Goal: Information Seeking & Learning: Find specific fact

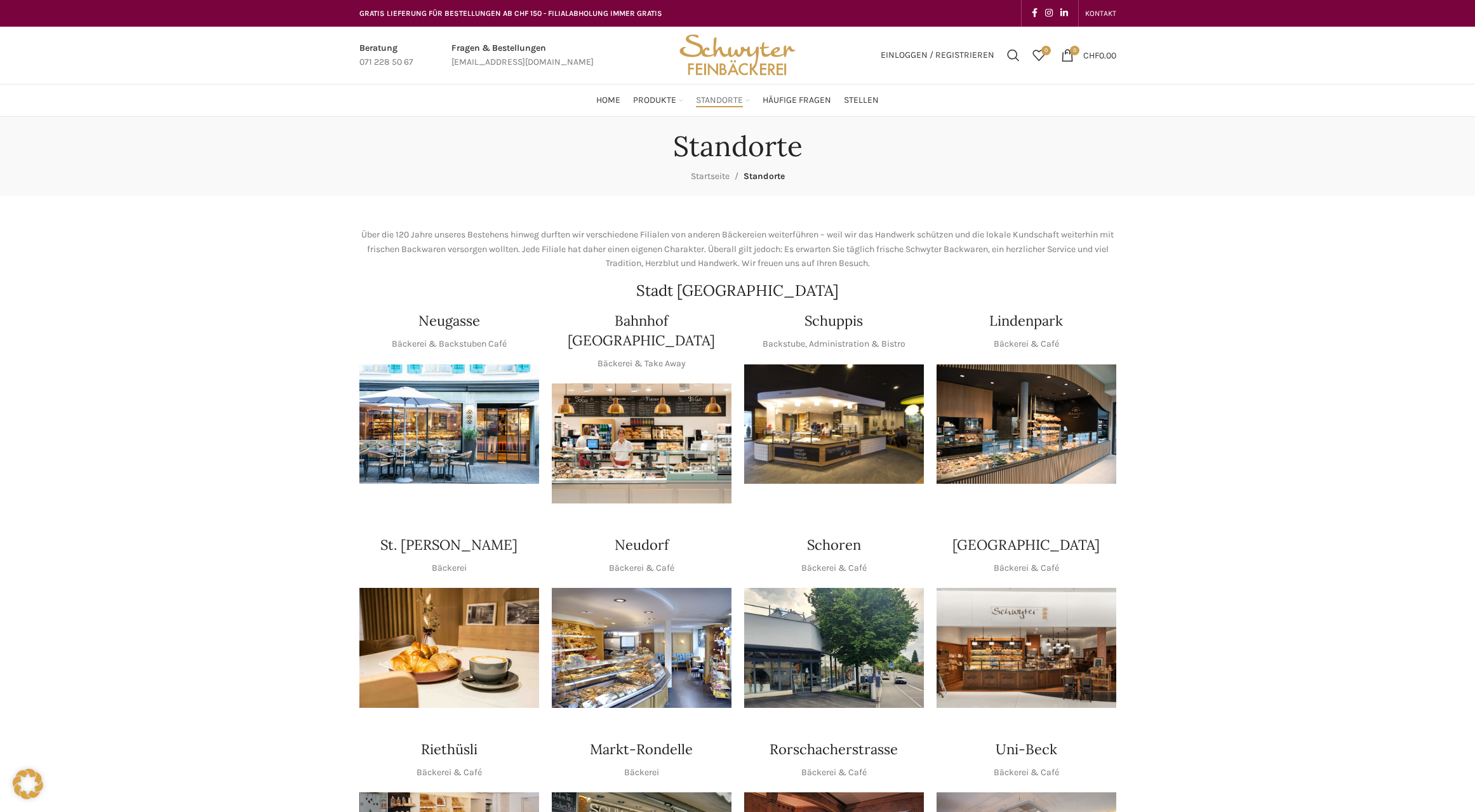
click at [848, 376] on img "1 / 1" at bounding box center [833, 424] width 180 height 120
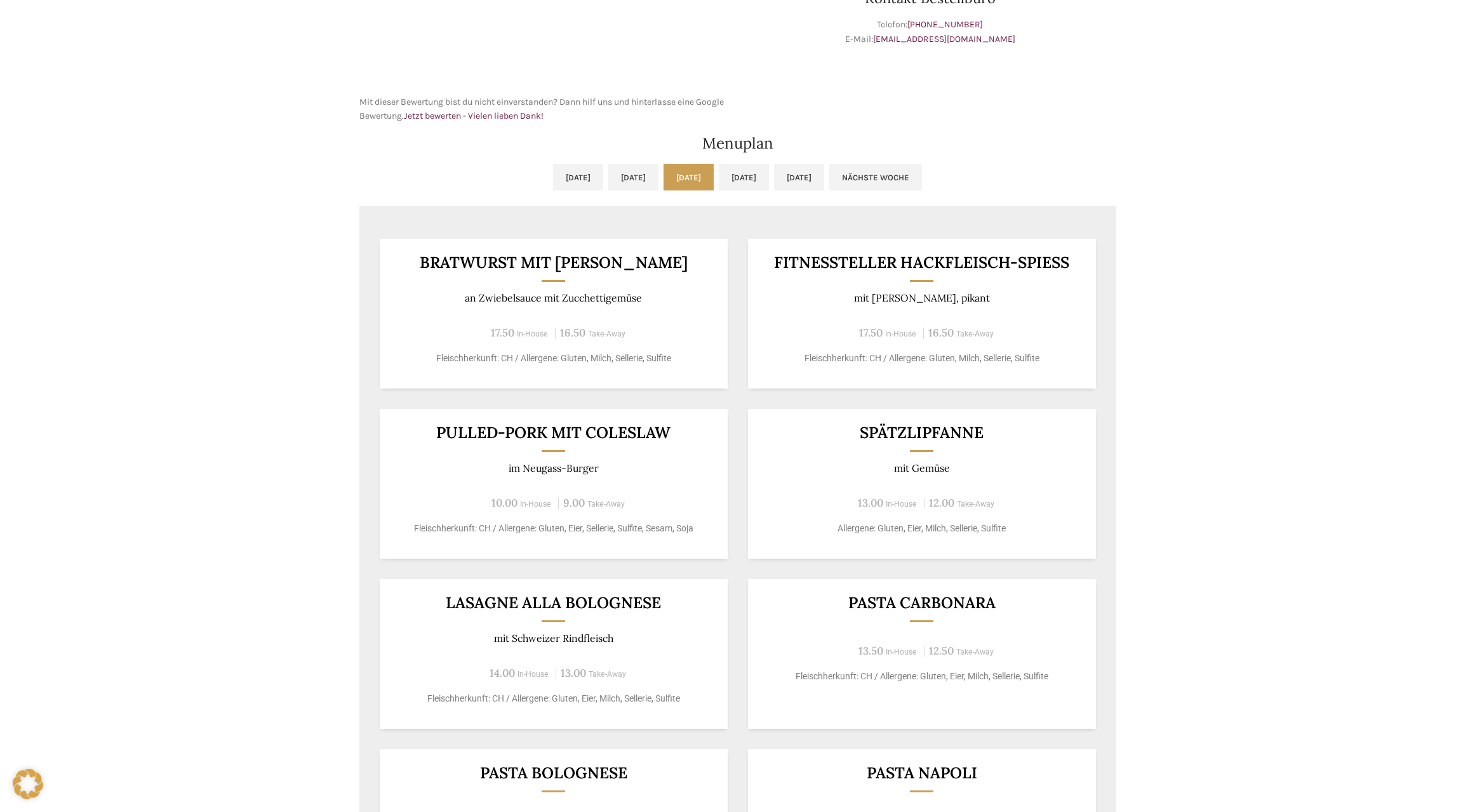
scroll to position [571, 0]
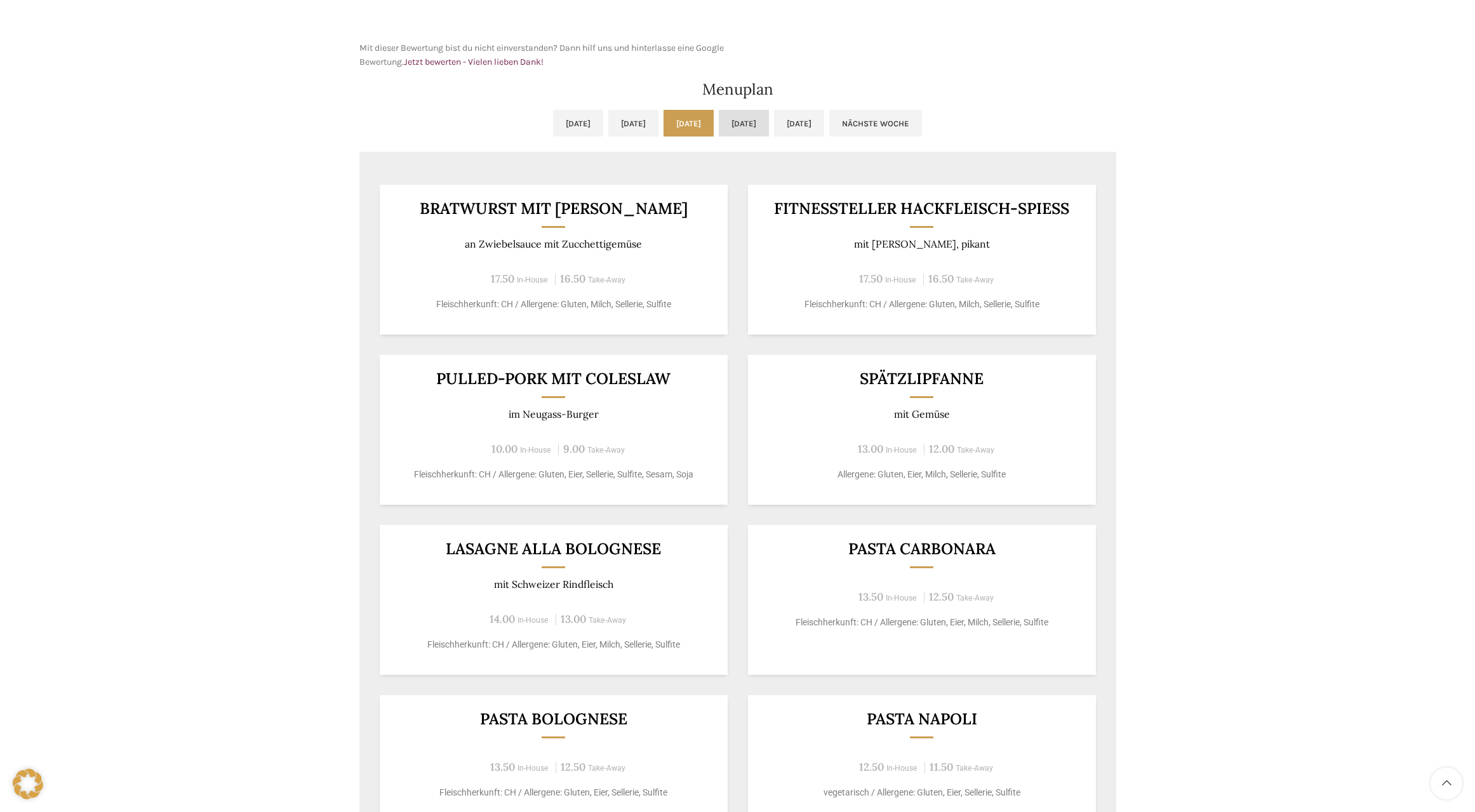
click at [737, 122] on link "[DATE]" at bounding box center [743, 123] width 50 height 27
click at [1168, 632] on div "Backstubenbistro Schuppis Wochentag ÖFFNUNGSZEITEN [DATE][GEOGRAPHIC_DATA][DATE…" at bounding box center [738, 210] width 1475 height 1330
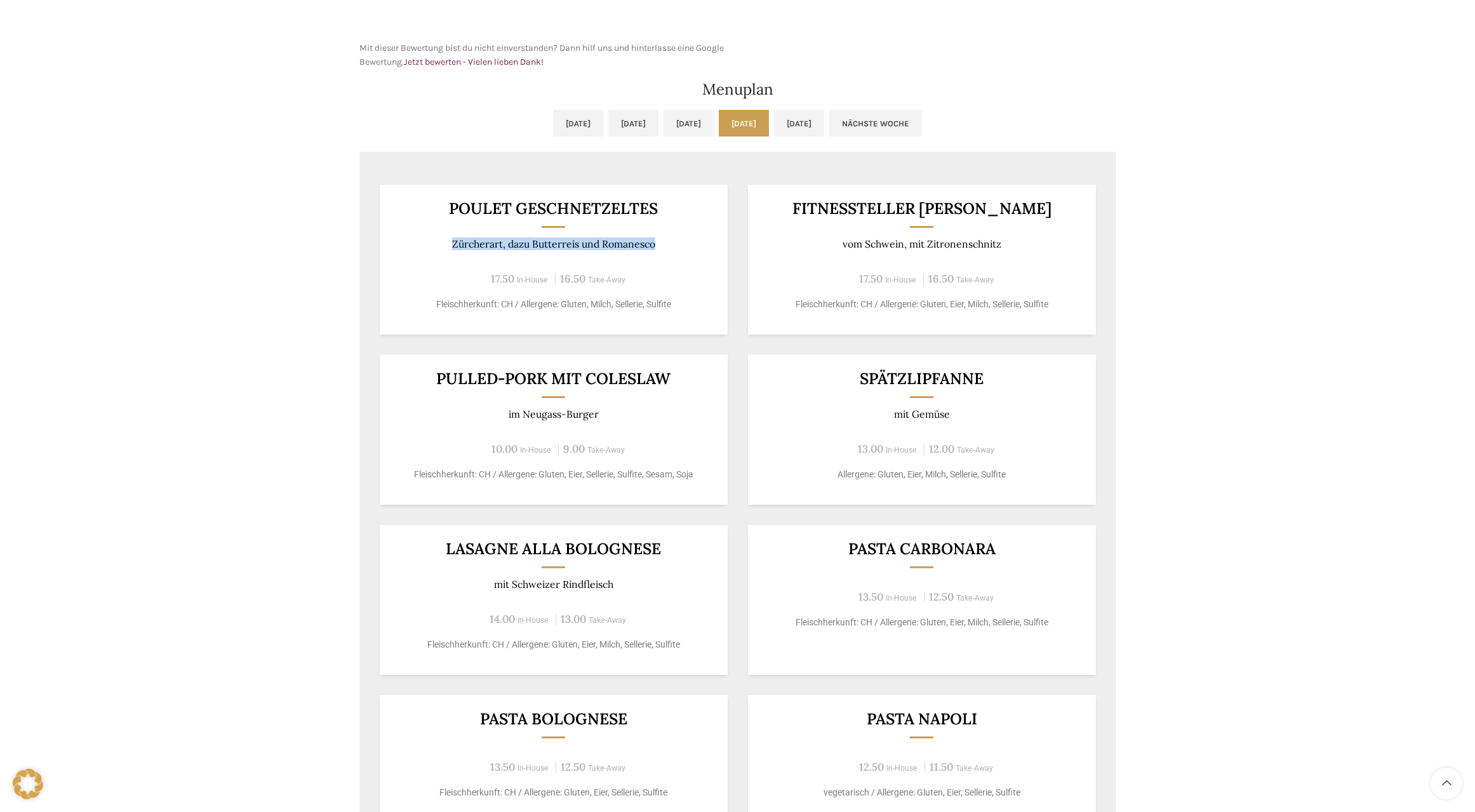
drag, startPoint x: 660, startPoint y: 245, endPoint x: 431, endPoint y: 225, distance: 229.9
click at [431, 225] on div "Poulet geschnetzeltes Zürcherart, dazu Butterreis und Romanesco 17.50 In-House …" at bounding box center [553, 259] width 348 height 150
click at [660, 278] on div "17.50 In-House 16.50 Take-Away" at bounding box center [553, 279] width 317 height 17
